Goal: Task Accomplishment & Management: Manage account settings

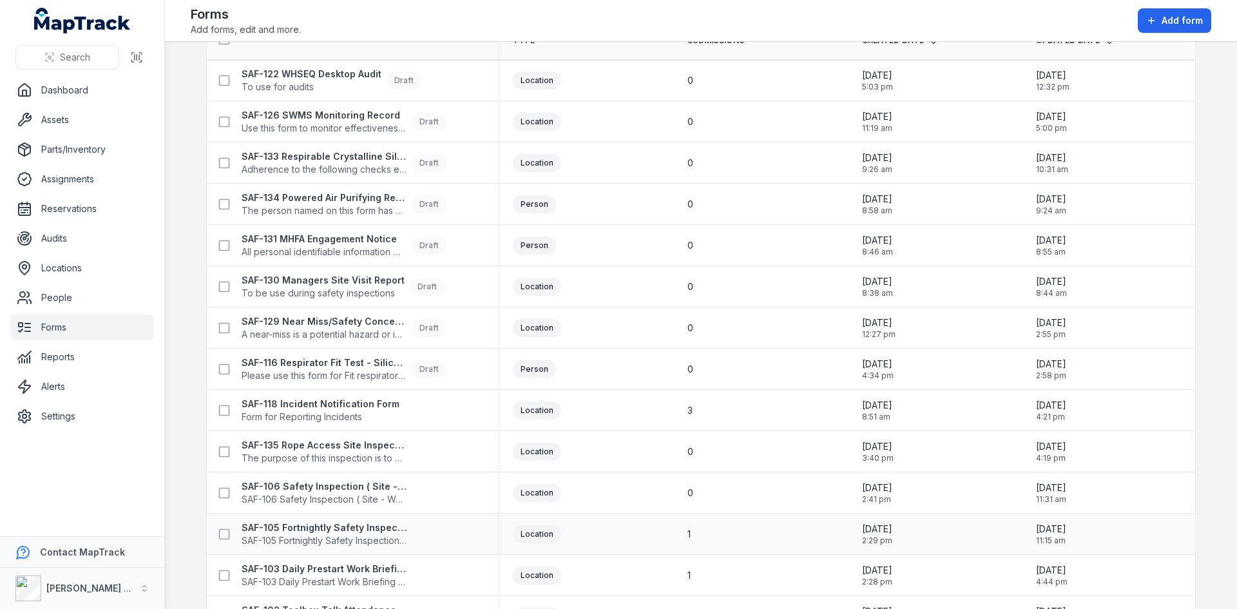
scroll to position [143, 0]
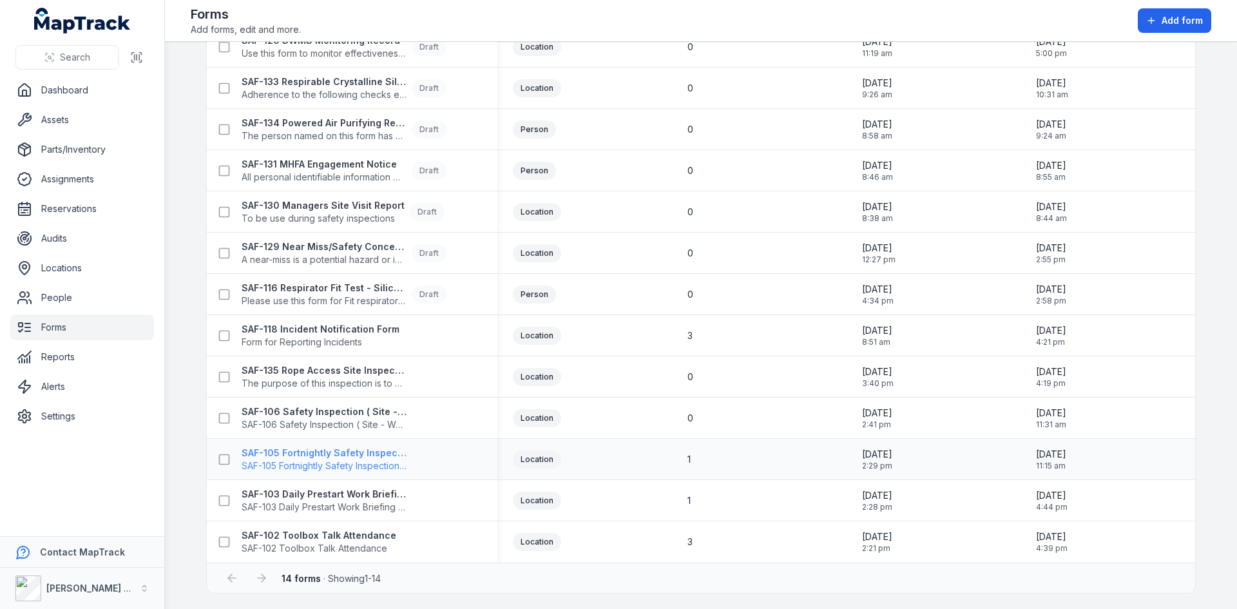
click at [327, 452] on strong "SAF-105 Fortnightly Safety Inspection (Yard)" at bounding box center [324, 452] width 165 height 13
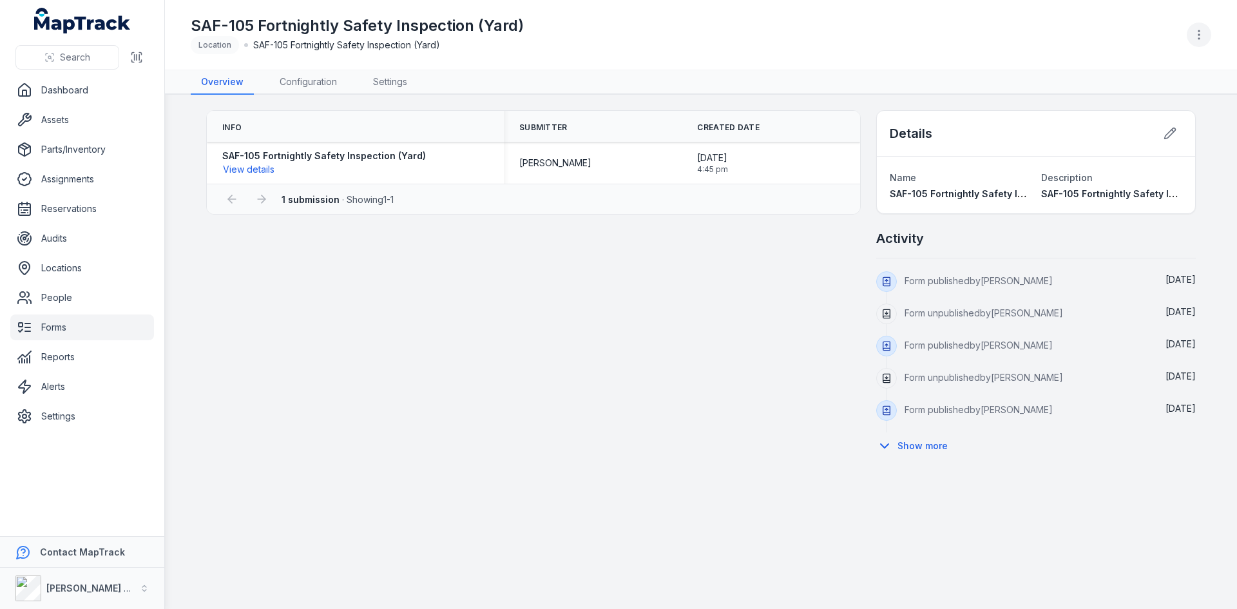
click at [1206, 30] on button "button" at bounding box center [1198, 35] width 24 height 24
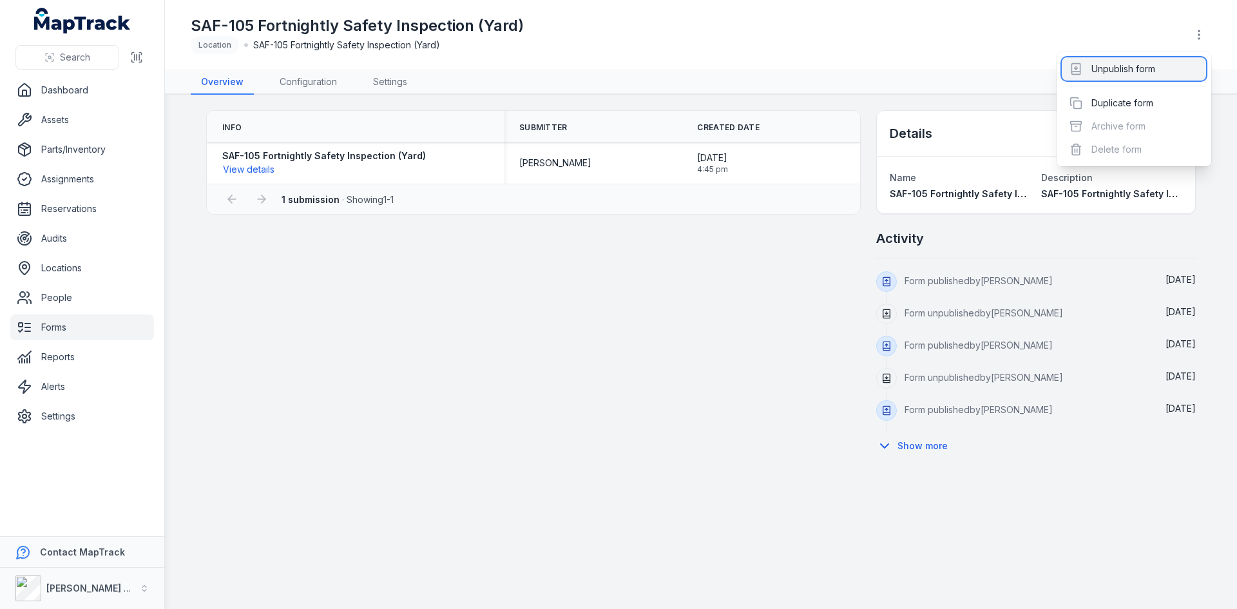
click at [1129, 71] on div "Unpublish form" at bounding box center [1133, 68] width 144 height 23
